Goal: Transaction & Acquisition: Purchase product/service

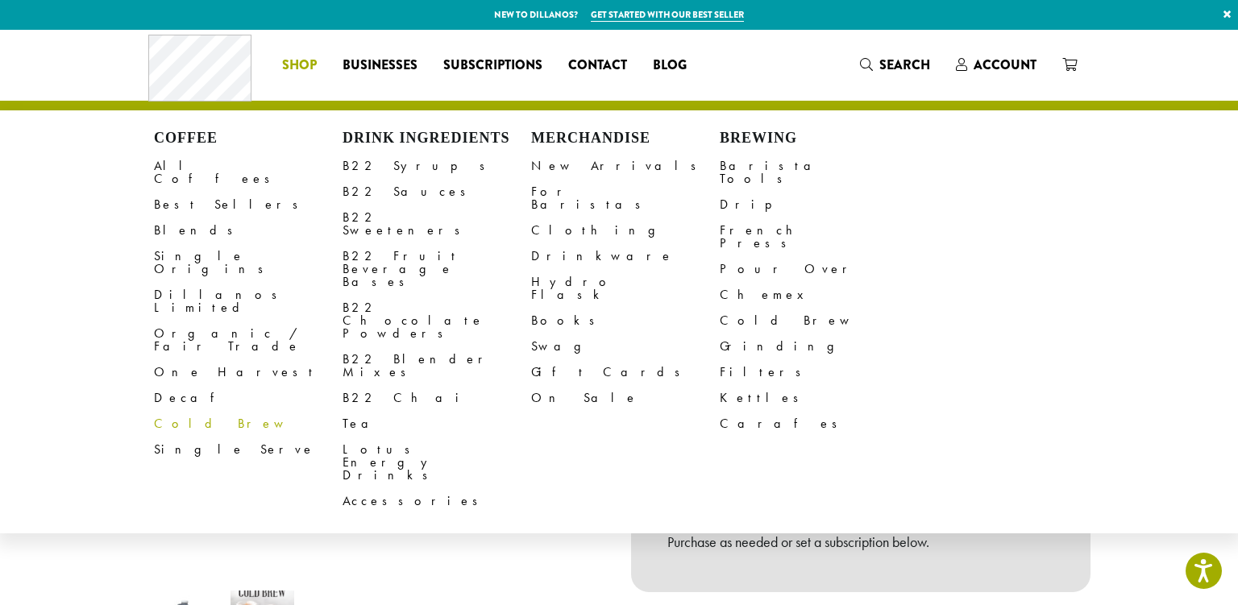
click at [192, 411] on link "Cold Brew" at bounding box center [248, 424] width 189 height 26
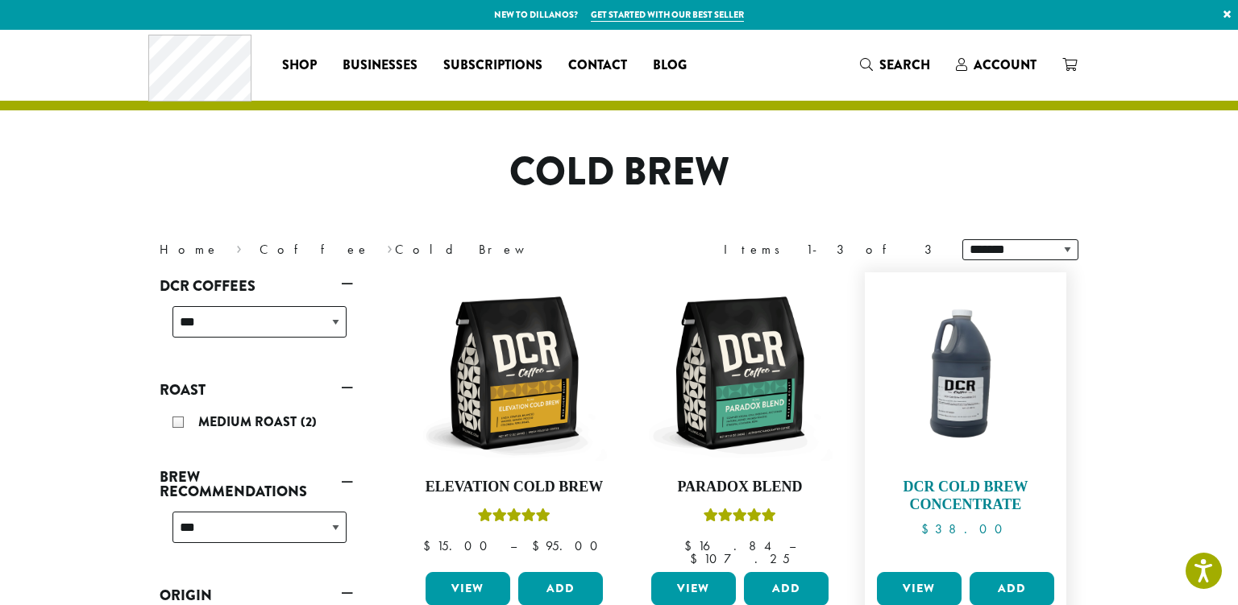
click at [963, 396] on img at bounding box center [965, 372] width 185 height 185
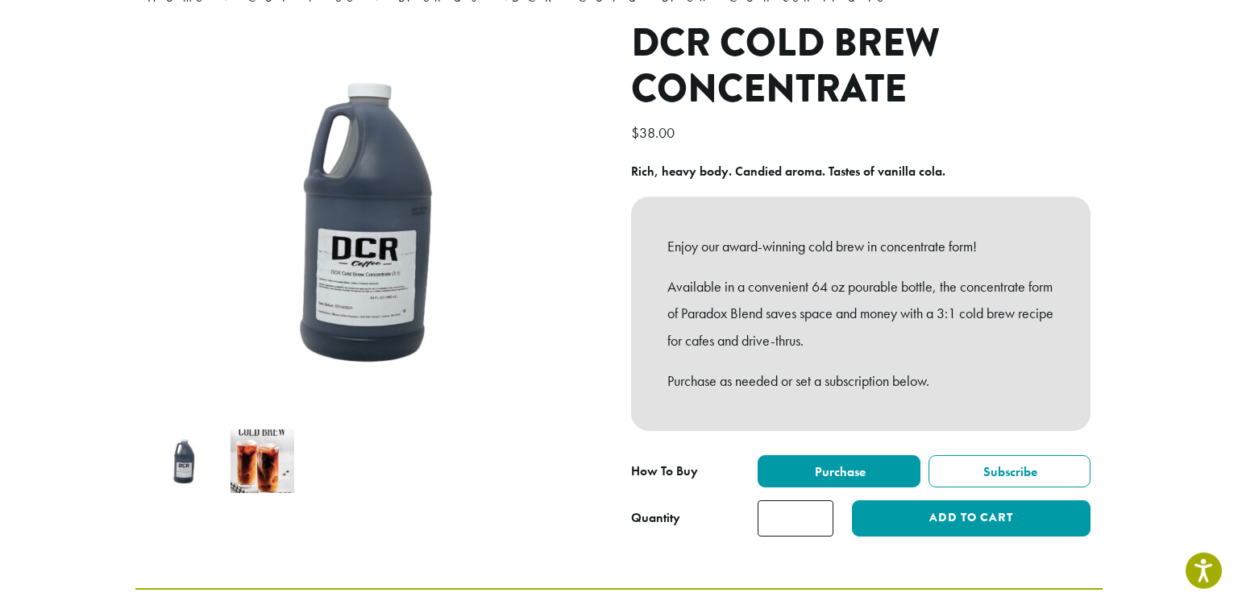
scroll to position [170, 0]
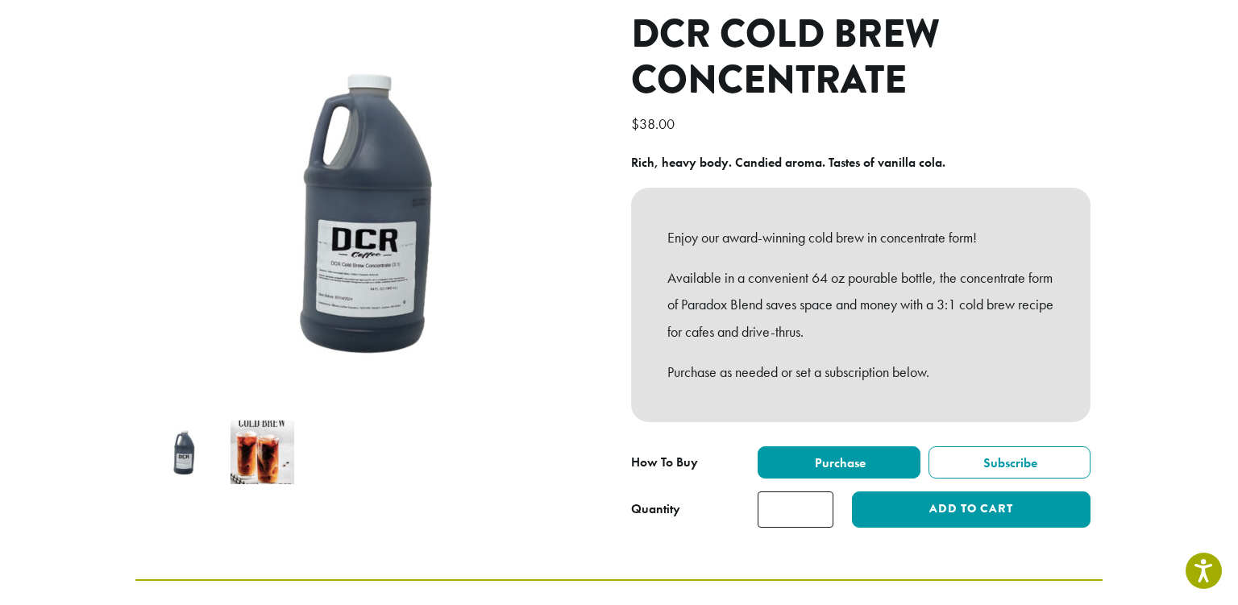
click at [252, 449] on img at bounding box center [262, 453] width 64 height 64
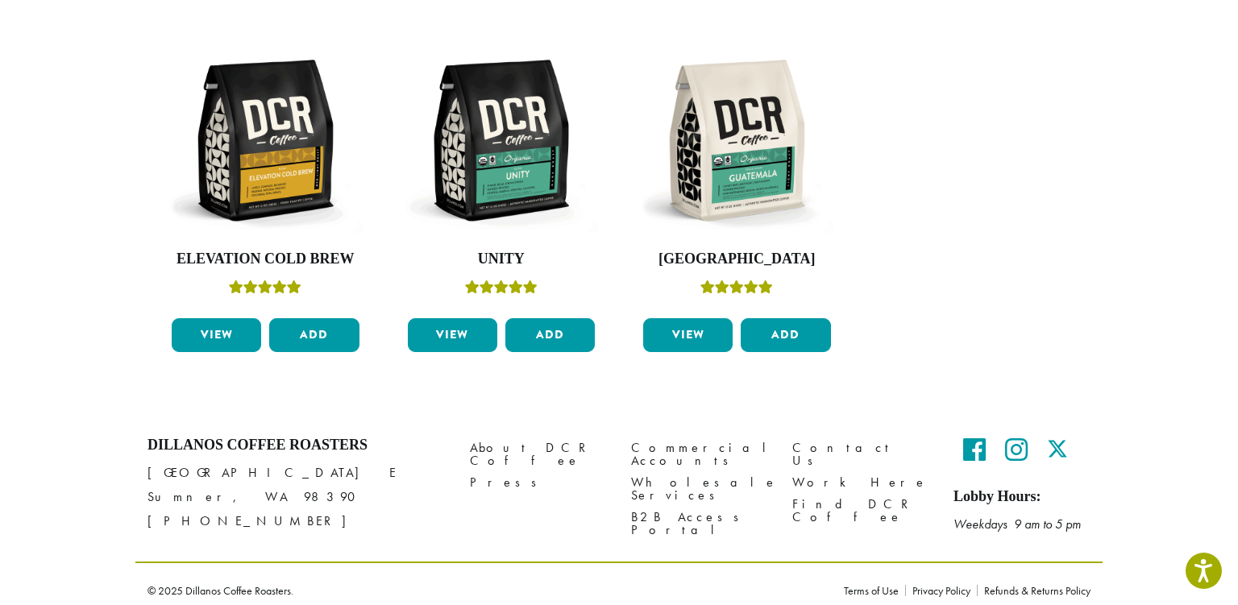
scroll to position [914, 0]
